Goal: Obtain resource: Obtain resource

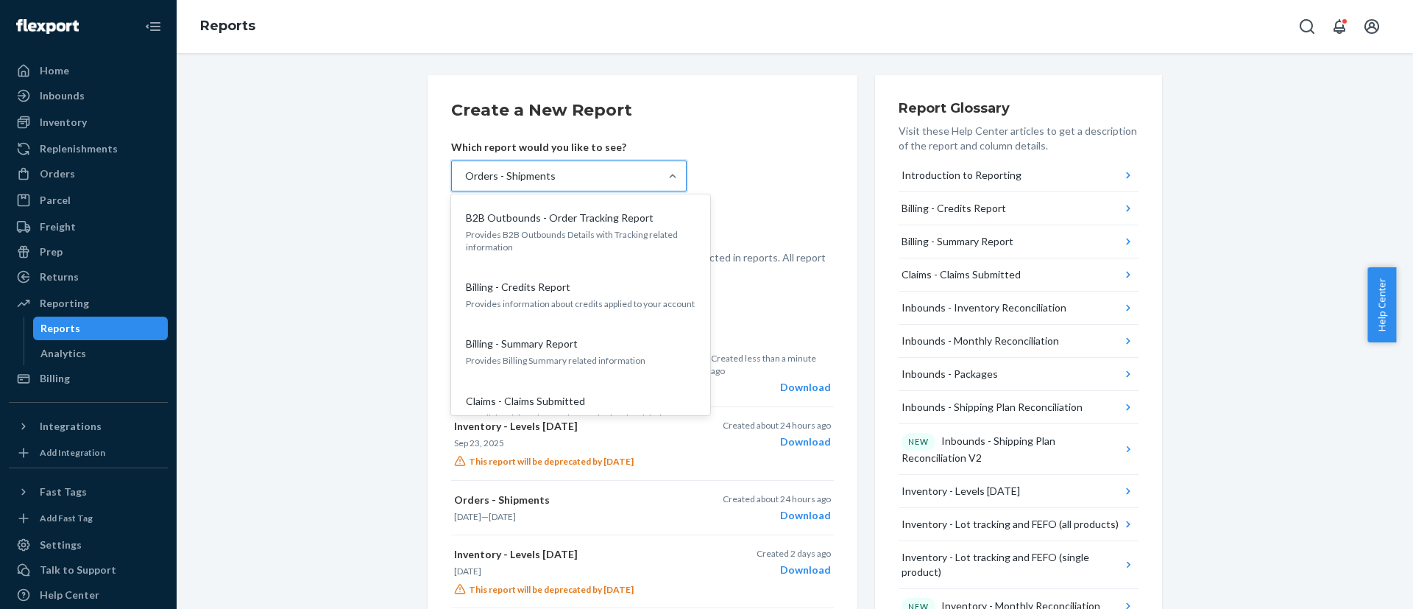
click at [593, 175] on div "Orders - Shipments" at bounding box center [556, 175] width 208 height 29
click at [465, 175] on input "option Orders - Shipments, selected. option B2B Outbounds - Order Tracking Repo…" at bounding box center [464, 176] width 1 height 15
click at [593, 175] on div "Orders - Shipments" at bounding box center [556, 175] width 208 height 29
click at [465, 175] on input "option Orders - Shipments, selected. option B2B Outbounds - Order Tracking Repo…" at bounding box center [464, 176] width 1 height 15
click at [593, 175] on div "Orders - Shipments" at bounding box center [556, 175] width 208 height 29
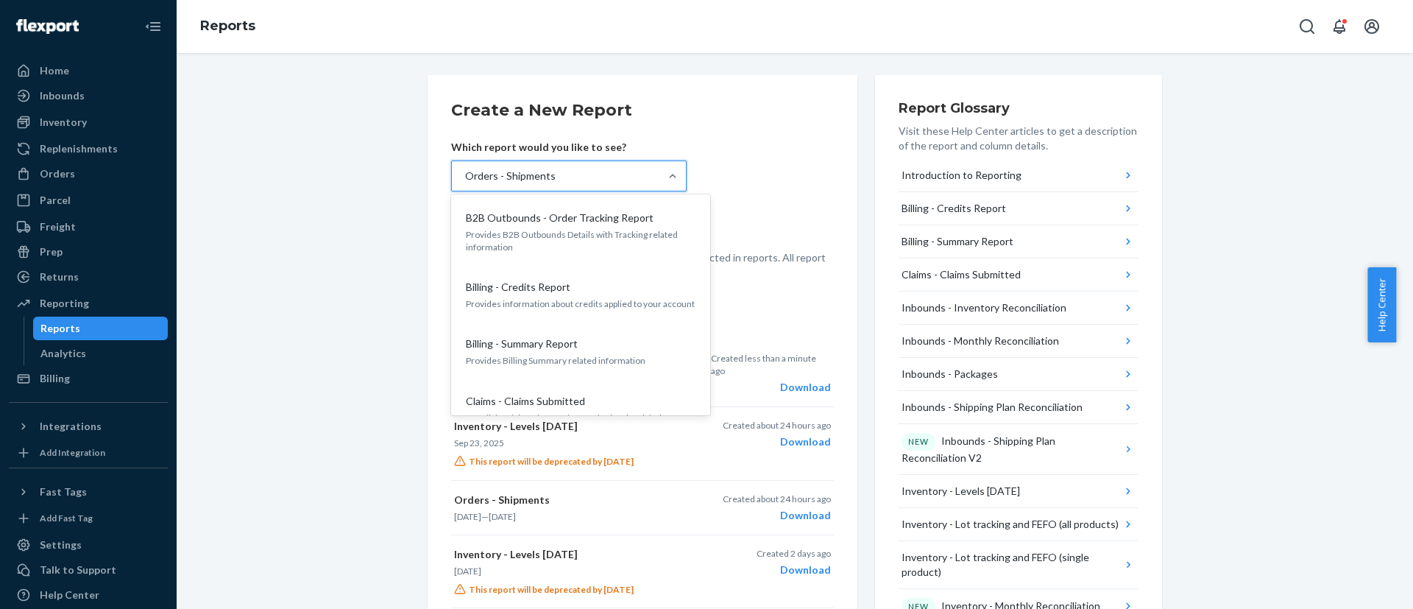
click at [465, 175] on input "option Orders - Shipments, selected. option B2B Outbounds - Order Tracking Repo…" at bounding box center [464, 176] width 1 height 15
type input "i"
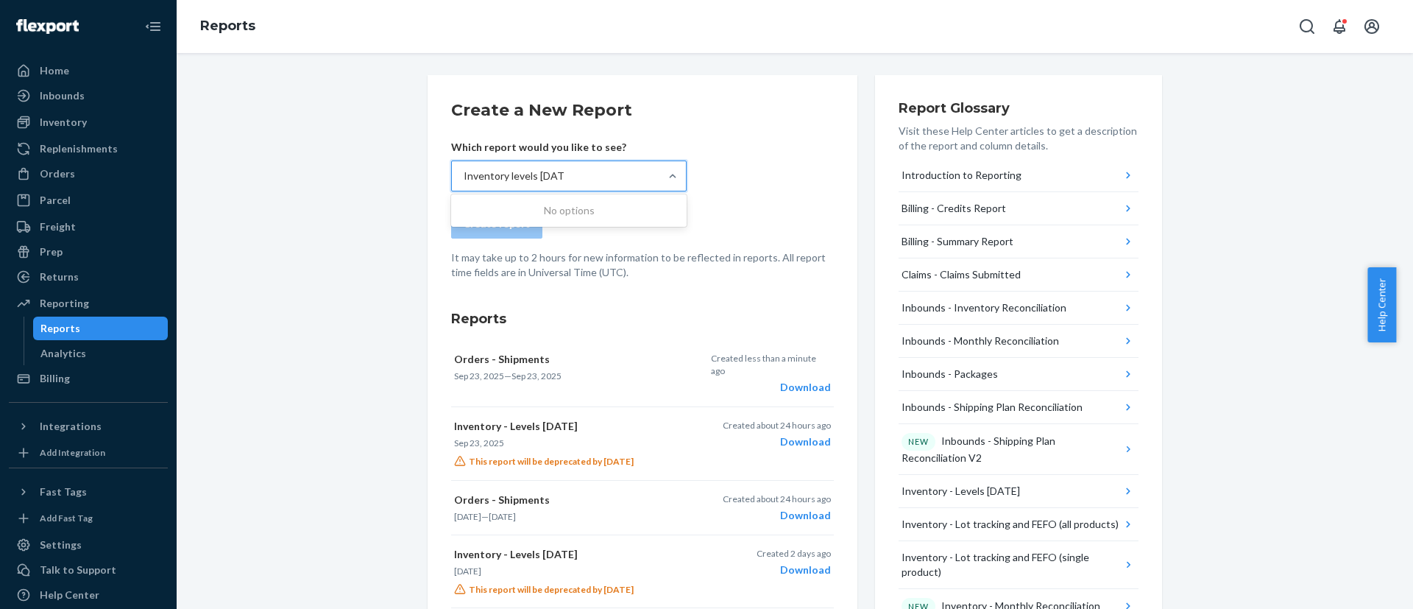
type input "Inventory levels [DATE]"
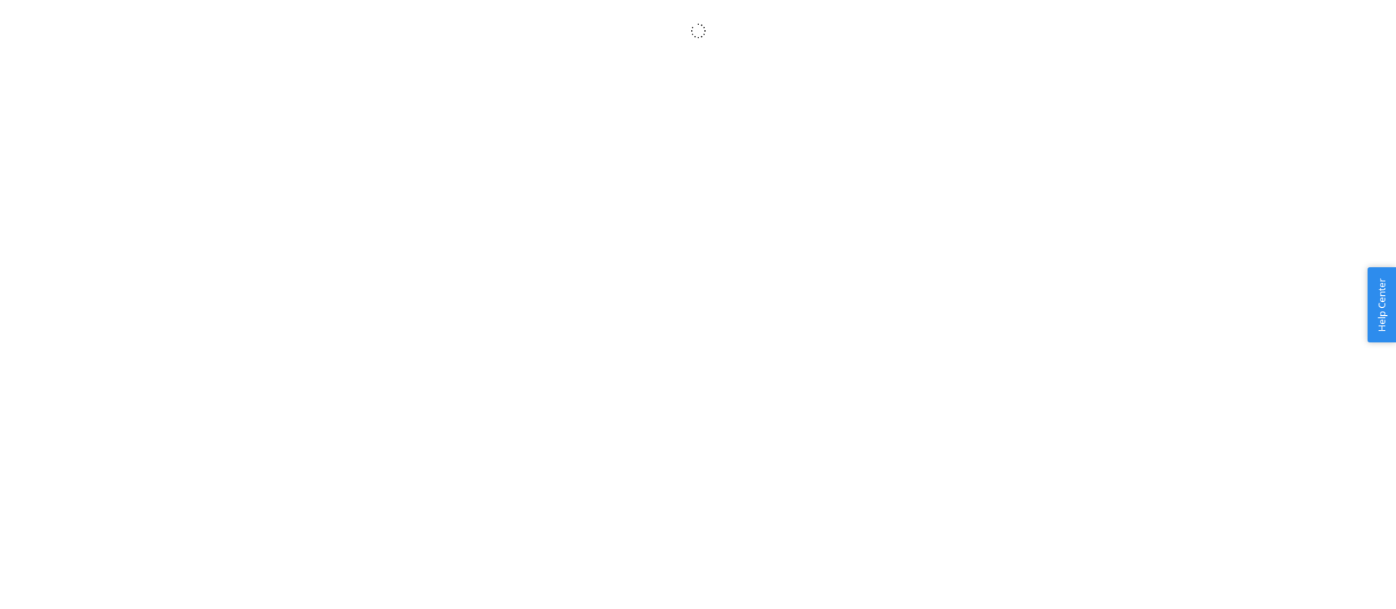
scroll to position [970, 0]
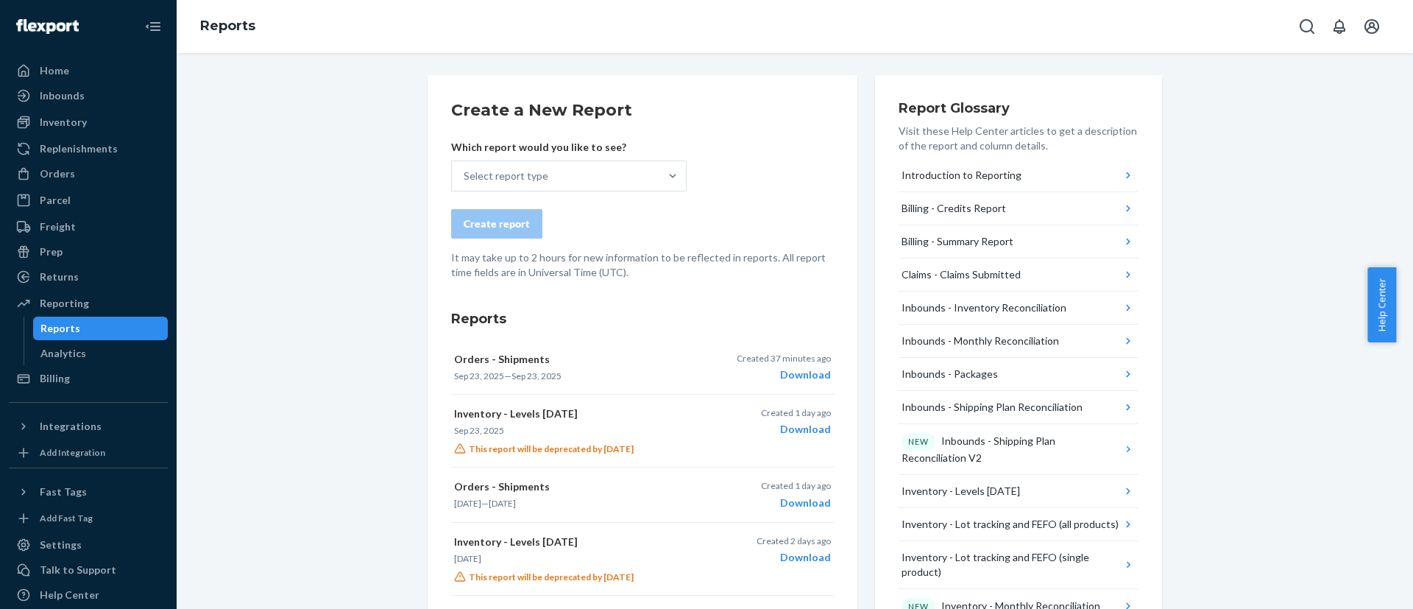
drag, startPoint x: 447, startPoint y: 412, endPoint x: 570, endPoint y: 405, distance: 123.1
click at [570, 405] on button "Inventory - Levels Today Sep 23, 2025 This report will be deprecated by 7/31/20…" at bounding box center [642, 430] width 383 height 73
click at [790, 375] on div "Download" at bounding box center [784, 374] width 94 height 15
click at [498, 174] on div "Select report type" at bounding box center [506, 176] width 85 height 15
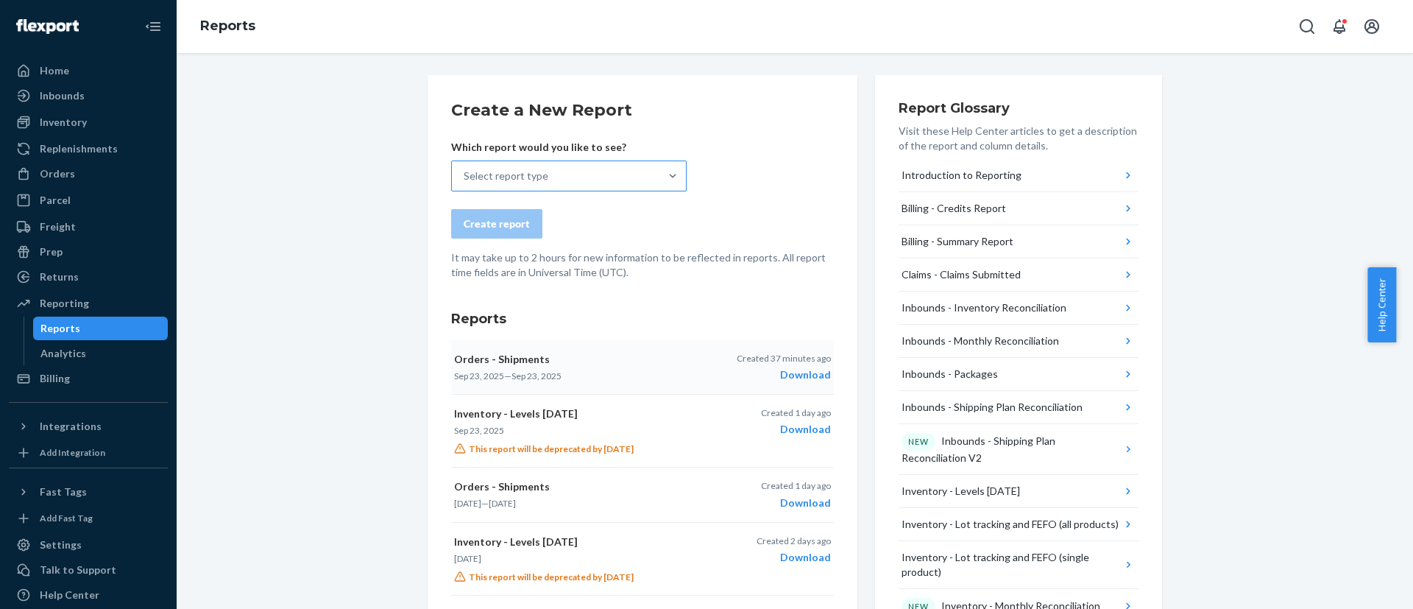
click at [465, 174] on input "Select report type" at bounding box center [464, 176] width 1 height 15
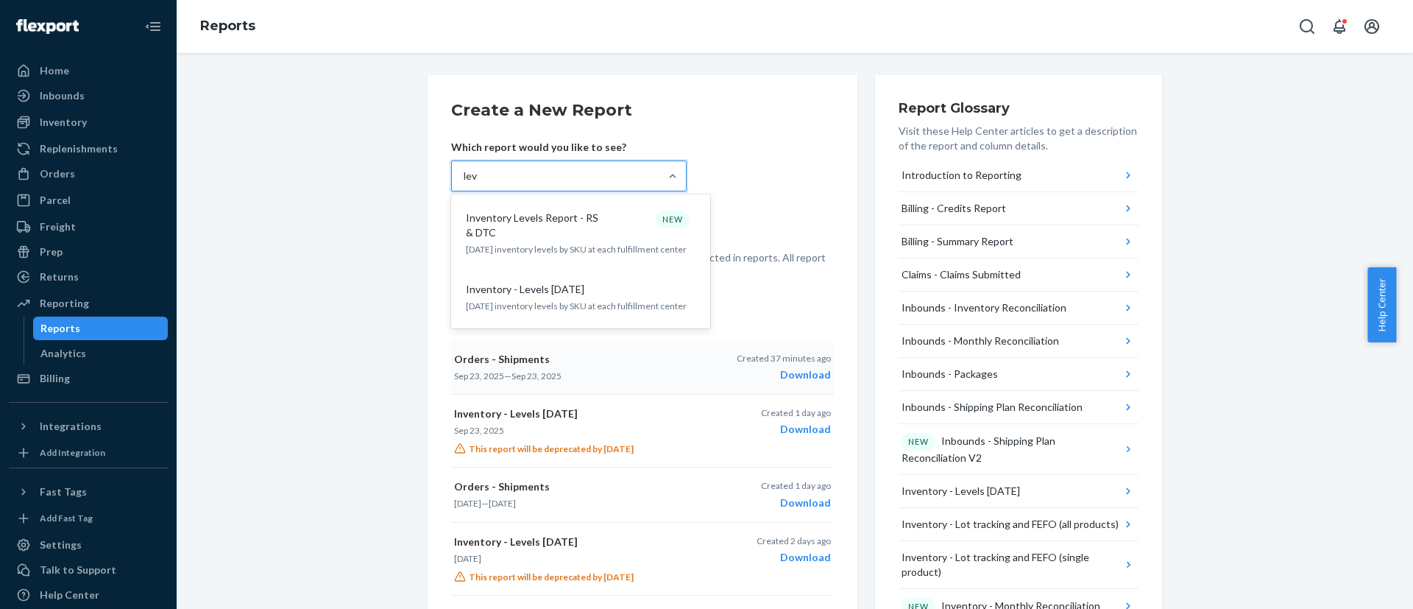
type input "leve"
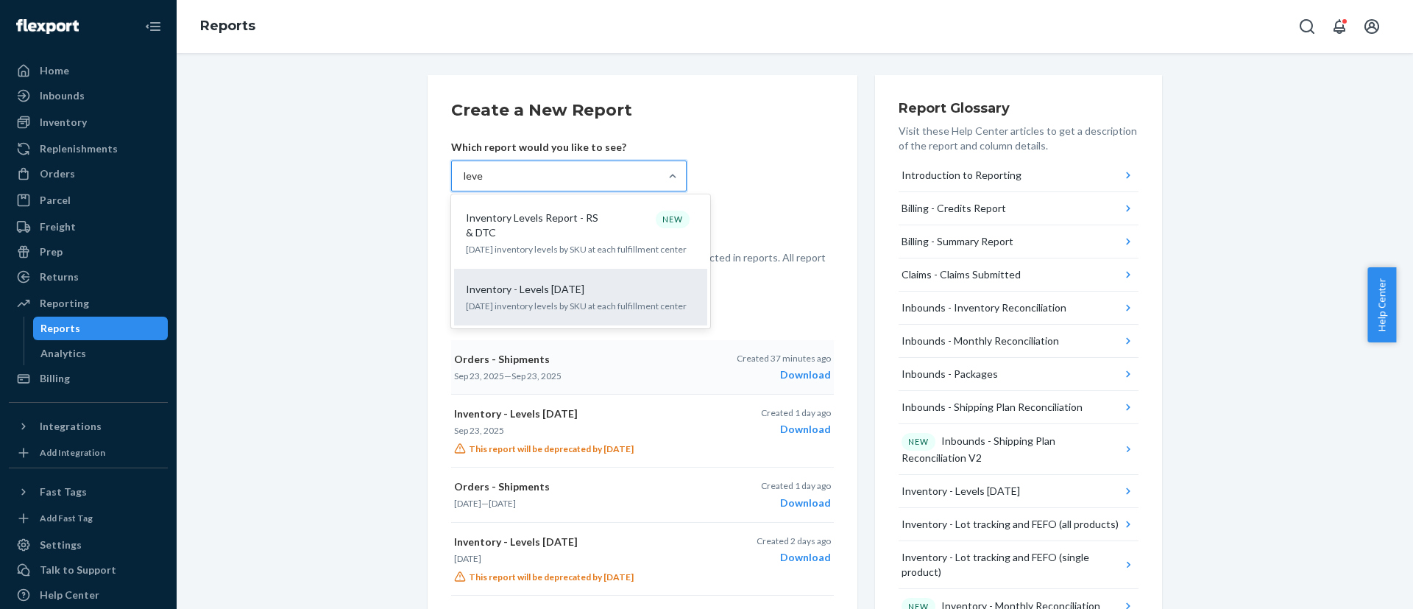
click at [514, 286] on p "Inventory - Levels [DATE]" at bounding box center [525, 289] width 118 height 15
click at [484, 183] on input "leve" at bounding box center [474, 176] width 20 height 15
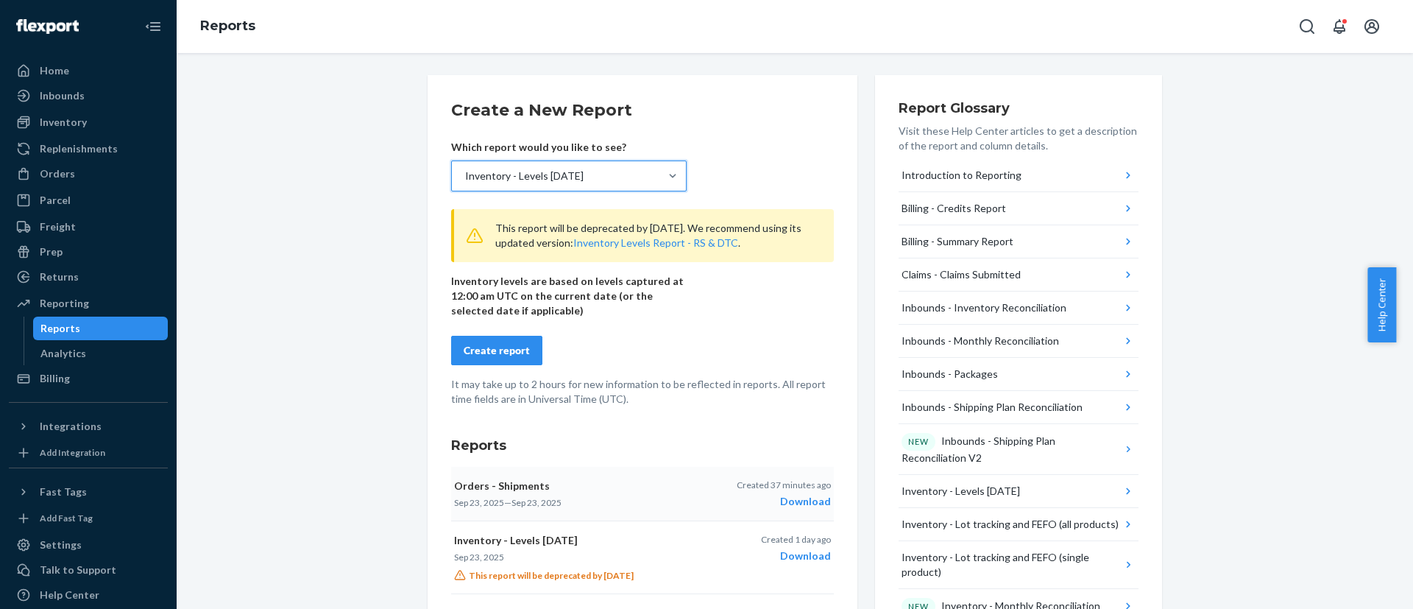
click at [506, 350] on div "Create report" at bounding box center [497, 350] width 66 height 15
